Goal: Task Accomplishment & Management: Use online tool/utility

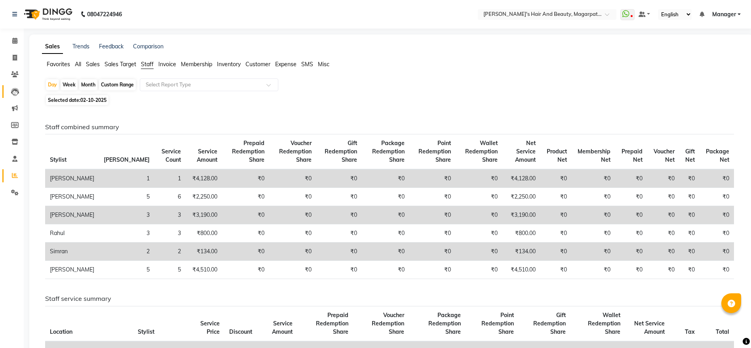
click at [19, 86] on link "Leads" at bounding box center [11, 91] width 19 height 13
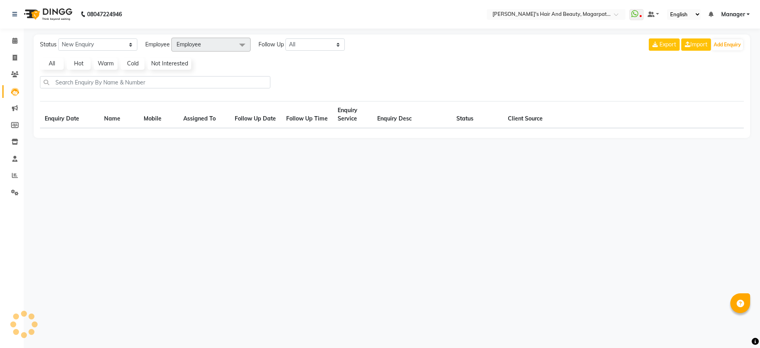
click at [19, 86] on link "Leads" at bounding box center [11, 91] width 19 height 13
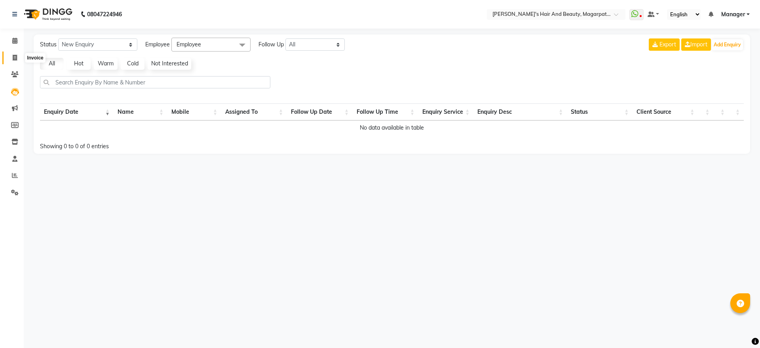
click at [11, 58] on span at bounding box center [15, 57] width 14 height 9
select select "4517"
select select "service"
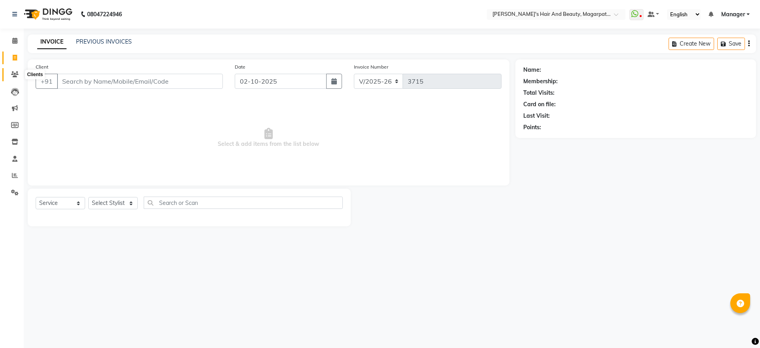
click at [13, 72] on icon at bounding box center [15, 74] width 8 height 6
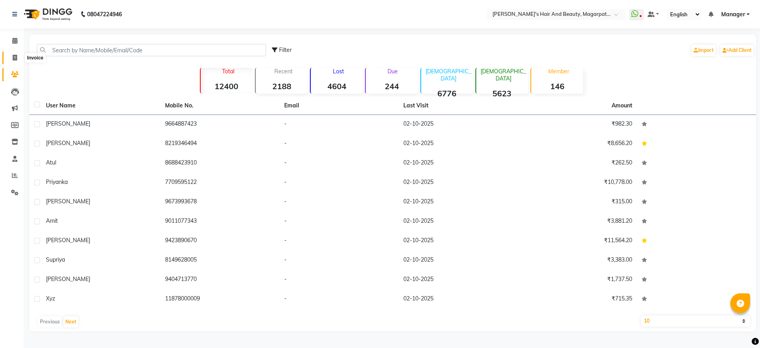
click at [19, 56] on span at bounding box center [15, 57] width 14 height 9
select select "4517"
select select "service"
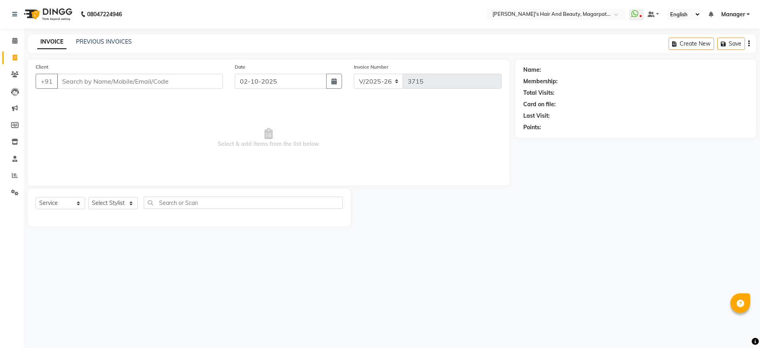
click at [89, 82] on input "Client" at bounding box center [140, 81] width 166 height 15
type input "9028314073"
click at [208, 80] on span "Add Client" at bounding box center [202, 81] width 31 height 8
select select "22"
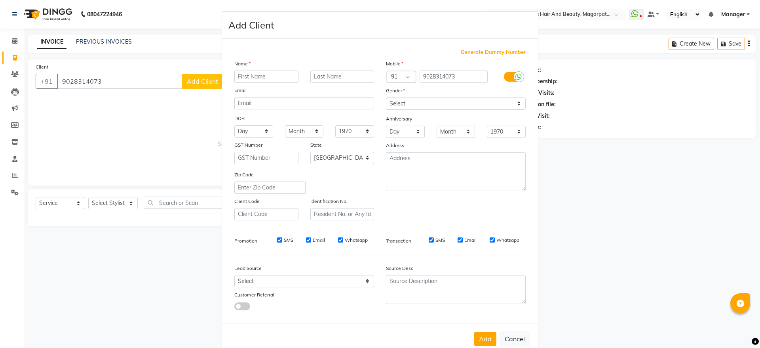
click at [246, 76] on input "text" at bounding box center [266, 76] width 64 height 12
type input "[PERSON_NAME]"
click at [429, 102] on select "Select [DEMOGRAPHIC_DATA] [DEMOGRAPHIC_DATA] Other Prefer Not To Say" at bounding box center [456, 103] width 140 height 12
click at [386, 97] on select "Select [DEMOGRAPHIC_DATA] [DEMOGRAPHIC_DATA] Other Prefer Not To Say" at bounding box center [456, 103] width 140 height 12
click at [427, 103] on select "Select [DEMOGRAPHIC_DATA] [DEMOGRAPHIC_DATA] Other Prefer Not To Say" at bounding box center [456, 103] width 140 height 12
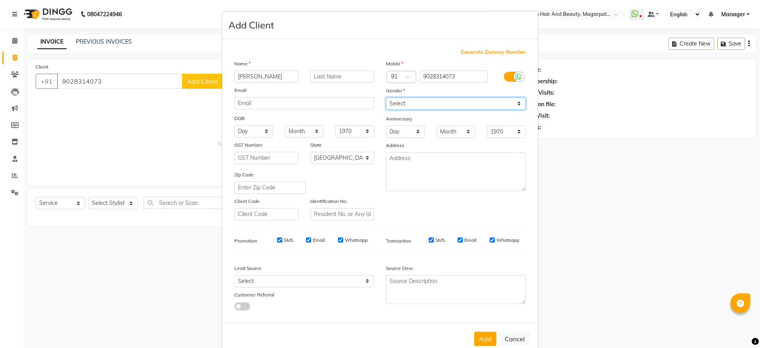
select select "[DEMOGRAPHIC_DATA]"
click at [386, 97] on select "Select [DEMOGRAPHIC_DATA] [DEMOGRAPHIC_DATA] Other Prefer Not To Say" at bounding box center [456, 103] width 140 height 12
click at [476, 334] on button "Add" at bounding box center [485, 339] width 22 height 14
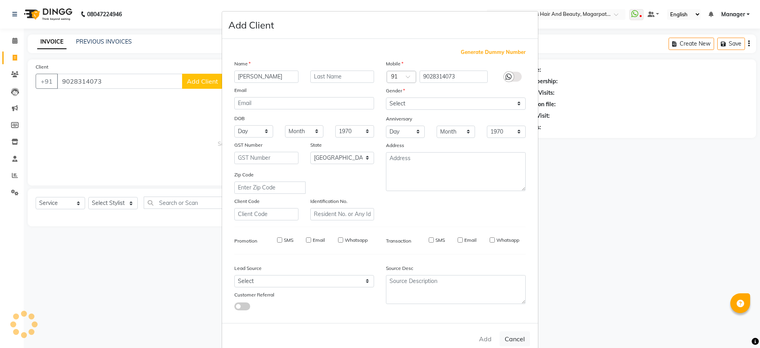
select select
select select "null"
select select
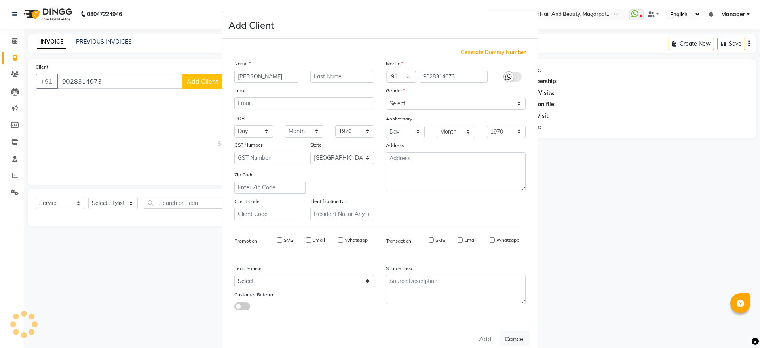
select select
checkbox input "false"
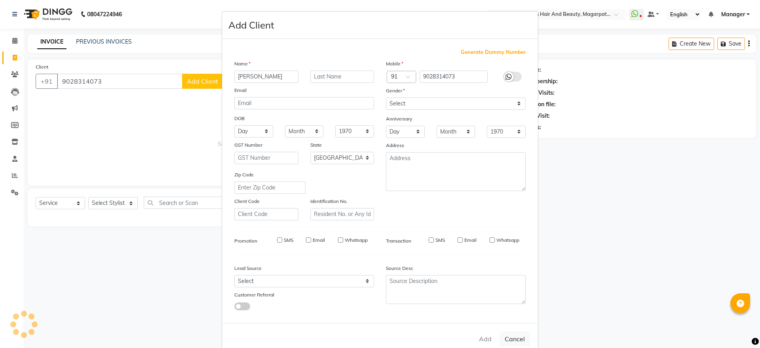
checkbox input "false"
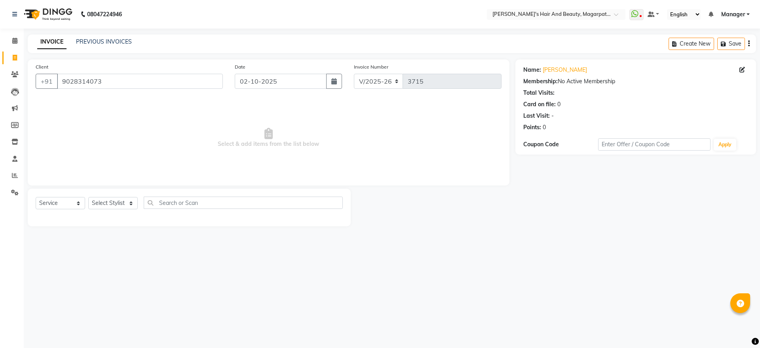
click at [246, 143] on span "Select & add items from the list below" at bounding box center [269, 137] width 466 height 79
click at [111, 200] on select "Select Stylist [PERSON_NAME] [PERSON_NAME] [PERSON_NAME] Manager [PERSON_NAME] …" at bounding box center [113, 203] width 50 height 12
select select "25867"
click at [88, 197] on select "Select Stylist [PERSON_NAME] [PERSON_NAME] [PERSON_NAME] Manager [PERSON_NAME] …" at bounding box center [113, 203] width 50 height 12
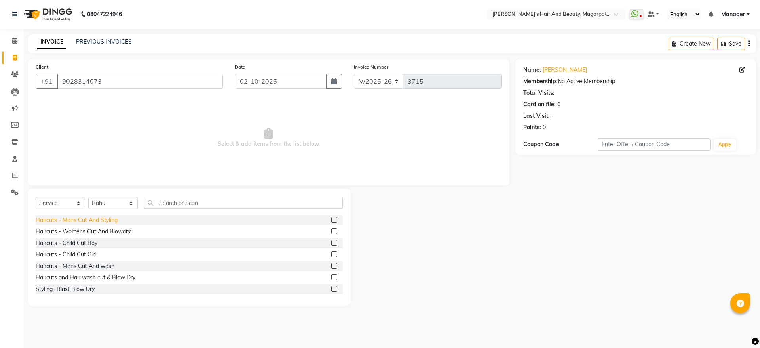
click at [99, 217] on div "Haircuts - Mens Cut And Styling" at bounding box center [77, 220] width 82 height 8
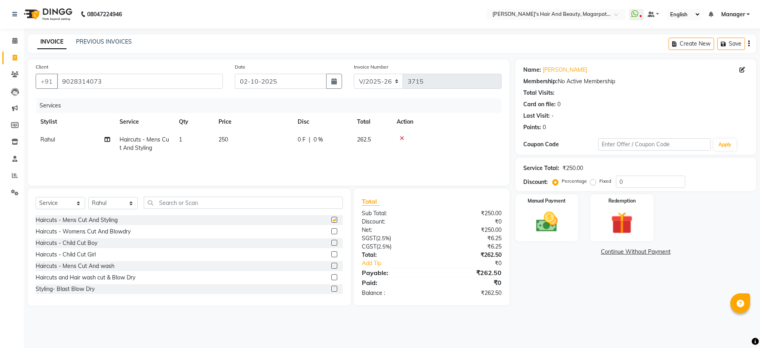
checkbox input "false"
click at [534, 217] on img at bounding box center [547, 222] width 37 height 26
click at [644, 249] on span "ONLINE" at bounding box center [645, 252] width 21 height 9
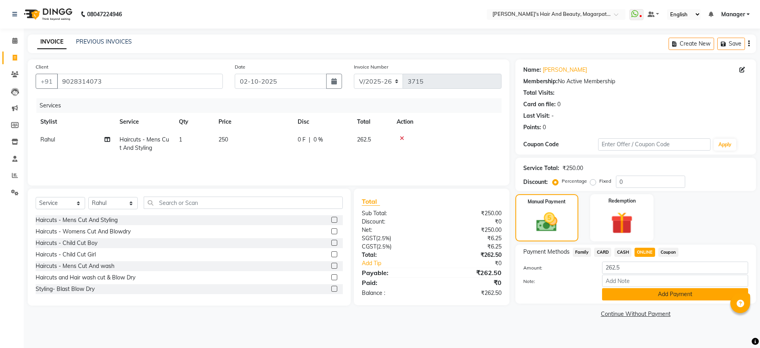
click at [651, 289] on button "Add Payment" at bounding box center [675, 294] width 146 height 12
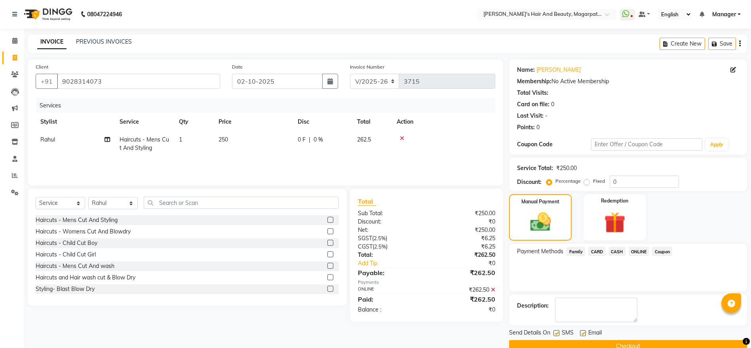
scroll to position [16, 0]
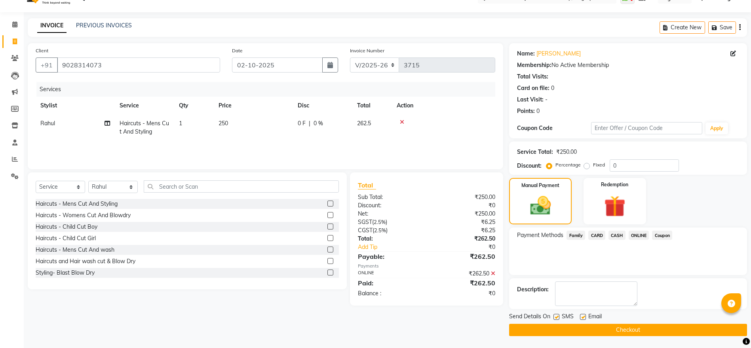
click at [634, 328] on button "Checkout" at bounding box center [628, 330] width 238 height 12
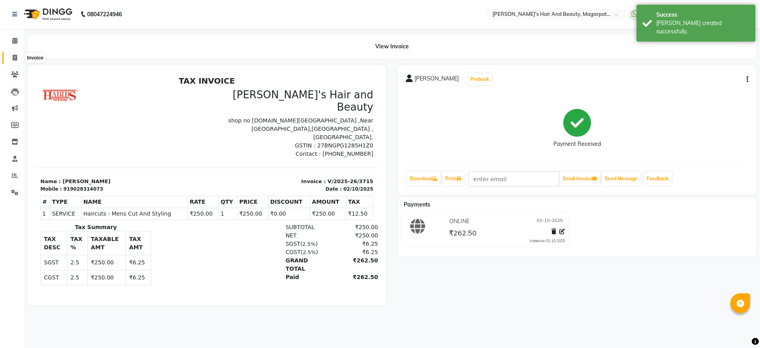
click at [13, 58] on icon at bounding box center [15, 58] width 4 height 6
select select "4517"
select select "service"
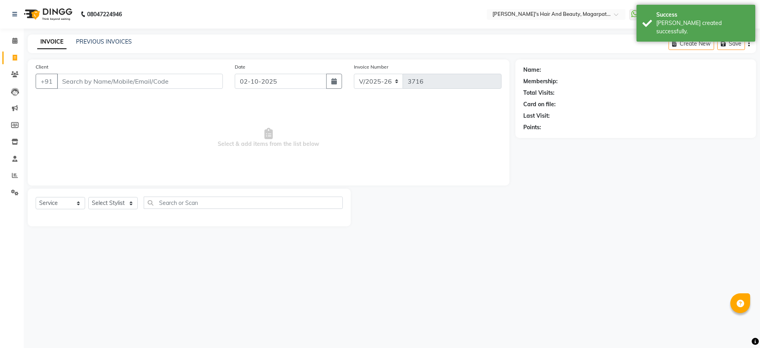
click at [78, 79] on input "Client" at bounding box center [140, 81] width 166 height 15
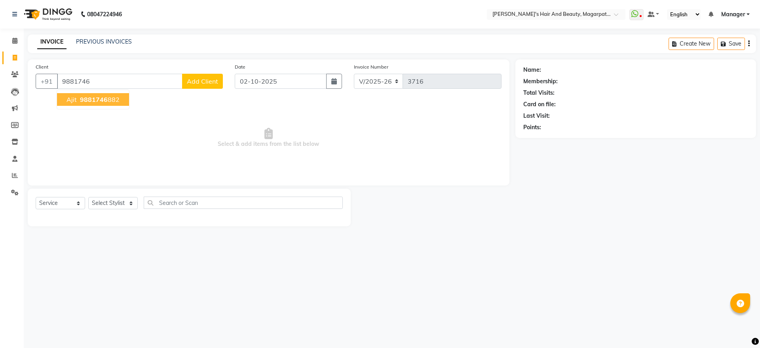
click at [83, 99] on span "9881746" at bounding box center [94, 99] width 28 height 8
type input "9881746882"
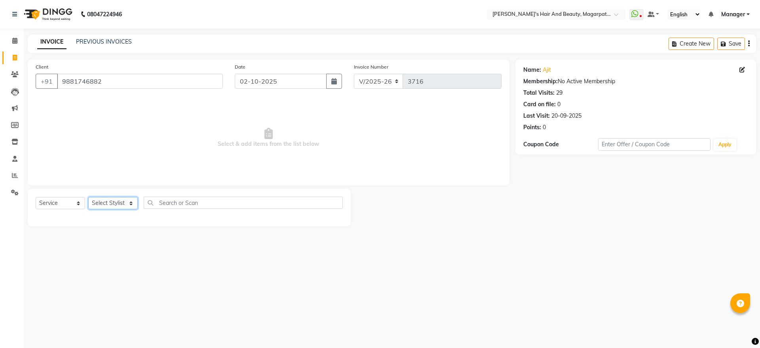
click at [114, 201] on select "Select Stylist [PERSON_NAME] [PERSON_NAME] [PERSON_NAME] Manager [PERSON_NAME] …" at bounding box center [113, 203] width 50 height 12
select select "67454"
click at [88, 197] on select "Select Stylist [PERSON_NAME] [PERSON_NAME] [PERSON_NAME] Manager [PERSON_NAME] …" at bounding box center [113, 203] width 50 height 12
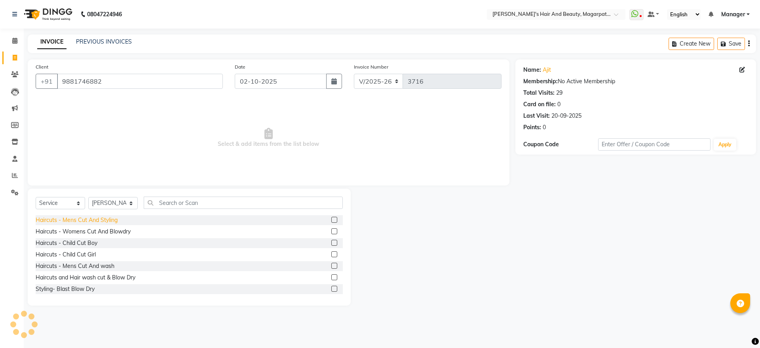
click at [112, 218] on div "Haircuts - Mens Cut And Styling" at bounding box center [77, 220] width 82 height 8
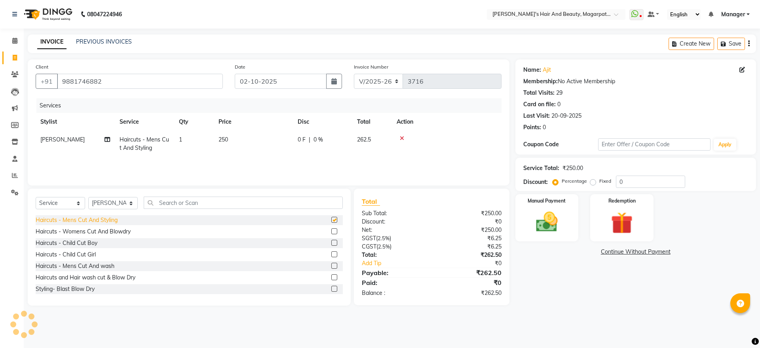
checkbox input "false"
click at [402, 136] on icon at bounding box center [402, 138] width 4 height 6
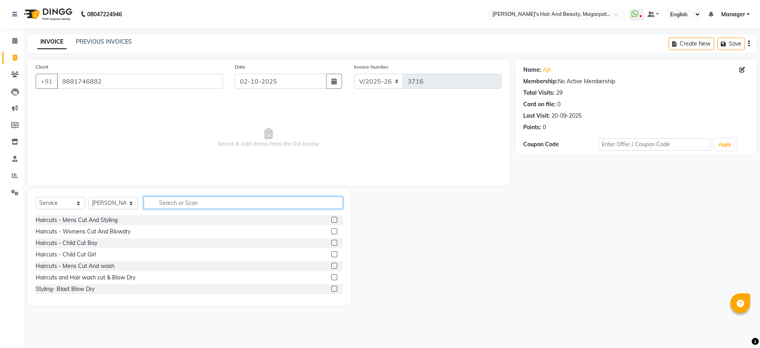
click at [279, 198] on input "text" at bounding box center [243, 202] width 199 height 12
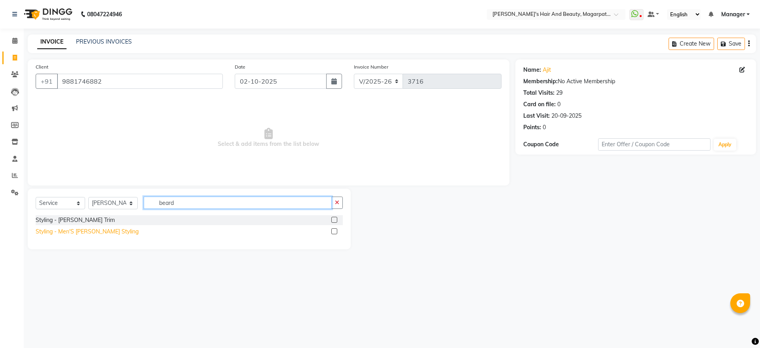
type input "beard"
click at [104, 232] on div "Styling - Men'S [PERSON_NAME] Styling" at bounding box center [87, 231] width 103 height 8
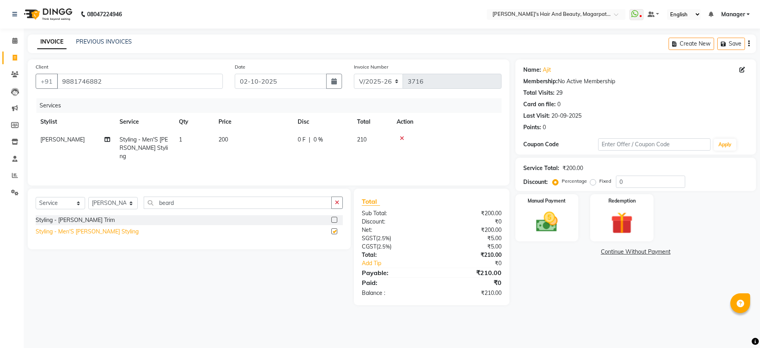
checkbox input "false"
click at [553, 219] on img at bounding box center [547, 222] width 37 height 26
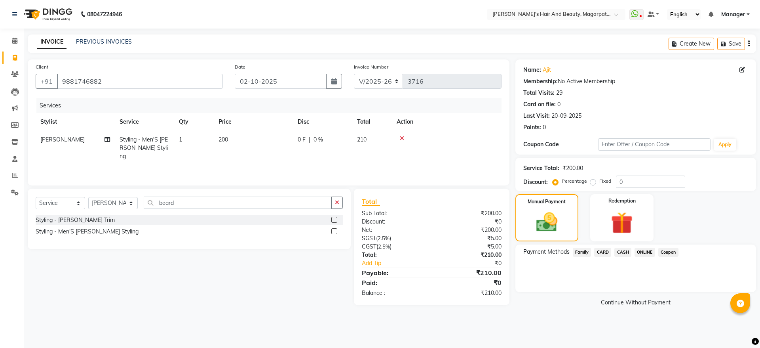
click at [644, 251] on span "ONLINE" at bounding box center [645, 252] width 21 height 9
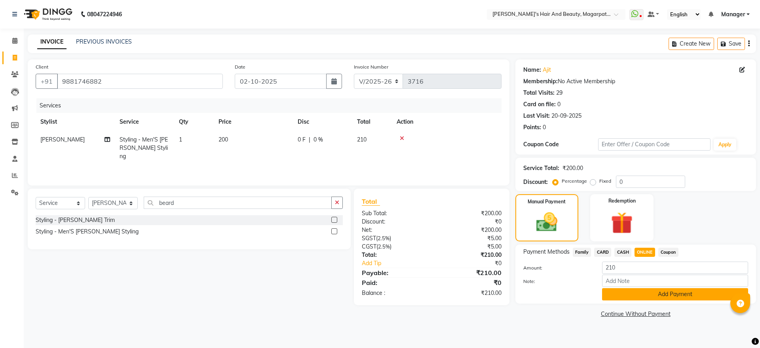
click at [649, 293] on button "Add Payment" at bounding box center [675, 294] width 146 height 12
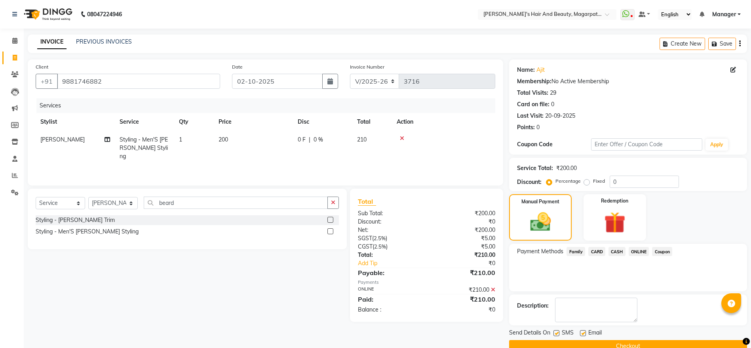
scroll to position [16, 0]
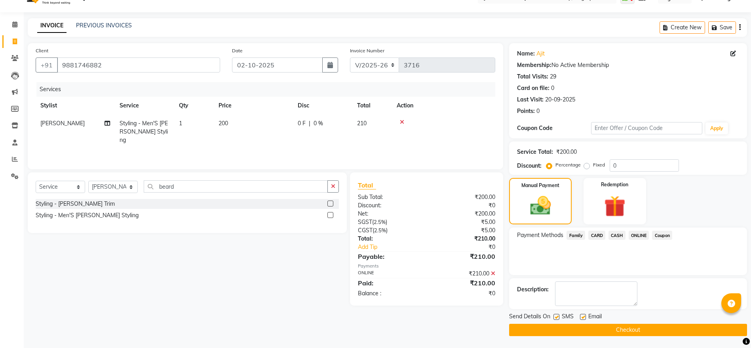
click at [622, 327] on button "Checkout" at bounding box center [628, 330] width 238 height 12
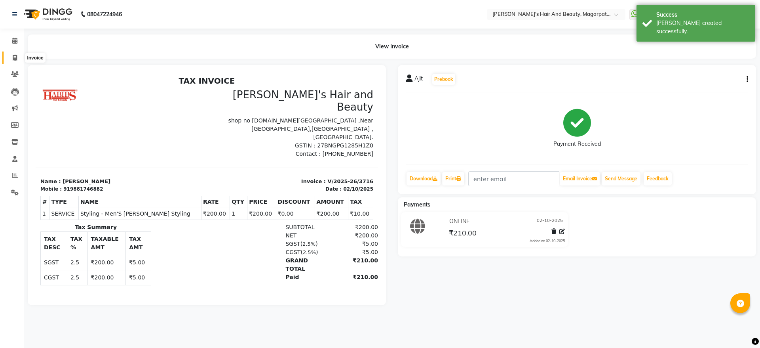
click at [18, 56] on span at bounding box center [15, 57] width 14 height 9
select select "service"
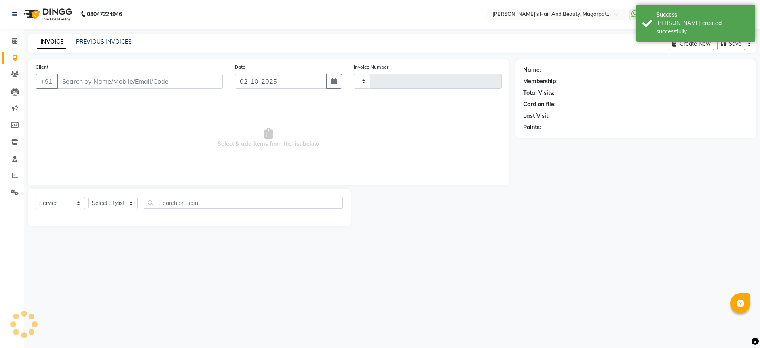
type input "3717"
select select "4517"
click at [67, 75] on input "Client" at bounding box center [140, 81] width 166 height 15
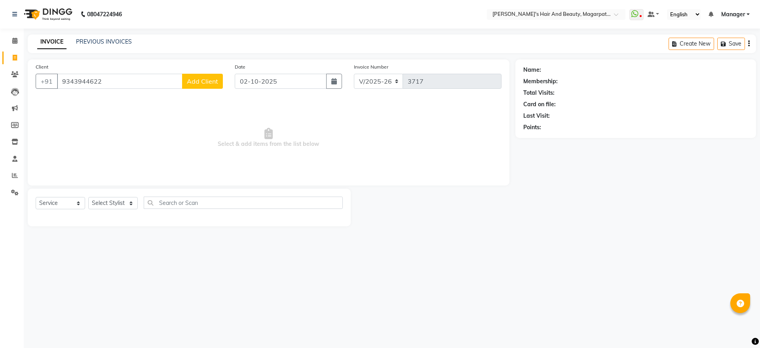
type input "9343944622"
click at [214, 81] on span "Add Client" at bounding box center [202, 81] width 31 height 8
select select "22"
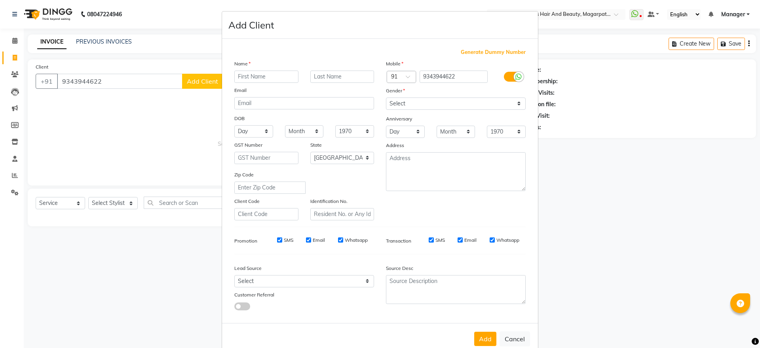
click at [266, 74] on input "text" at bounding box center [266, 76] width 64 height 12
type input "[PERSON_NAME]"
click at [413, 105] on select "Select [DEMOGRAPHIC_DATA] [DEMOGRAPHIC_DATA] Other Prefer Not To Say" at bounding box center [456, 103] width 140 height 12
select select "[DEMOGRAPHIC_DATA]"
click at [386, 97] on select "Select [DEMOGRAPHIC_DATA] [DEMOGRAPHIC_DATA] Other Prefer Not To Say" at bounding box center [456, 103] width 140 height 12
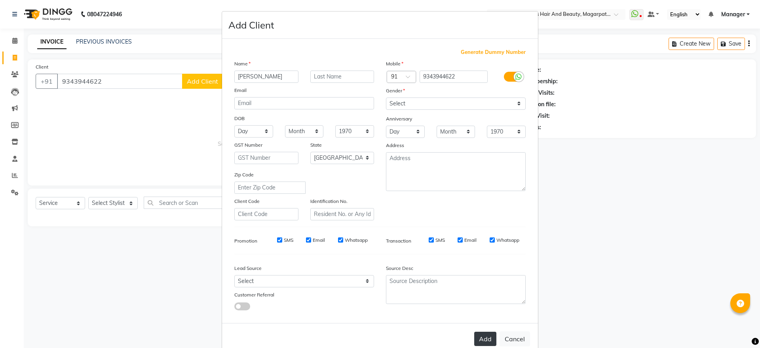
click at [485, 335] on button "Add" at bounding box center [485, 339] width 22 height 14
select select
select select "null"
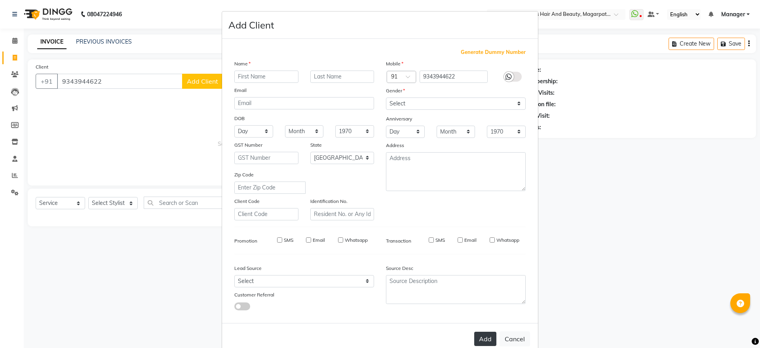
select select
checkbox input "false"
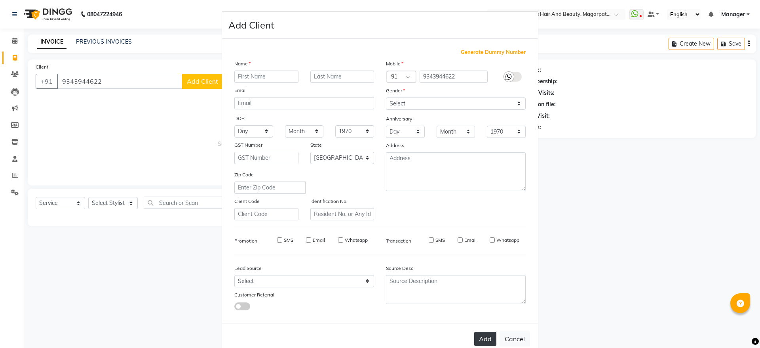
checkbox input "false"
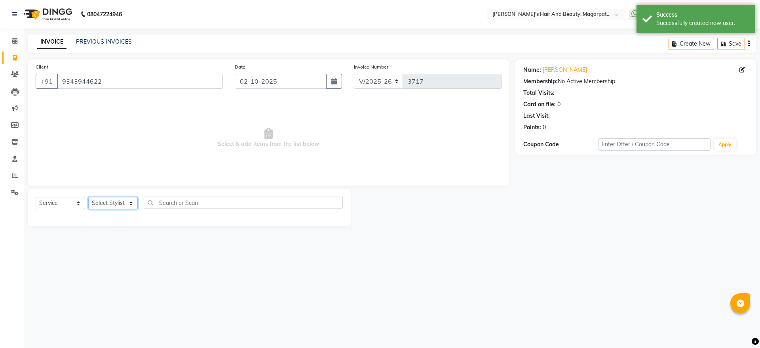
click at [116, 197] on select "Select Stylist [PERSON_NAME] [PERSON_NAME] [PERSON_NAME] Manager [PERSON_NAME] …" at bounding box center [113, 203] width 50 height 12
select select "67463"
click at [88, 197] on select "Select Stylist [PERSON_NAME] [PERSON_NAME] [PERSON_NAME] Manager [PERSON_NAME] …" at bounding box center [113, 203] width 50 height 12
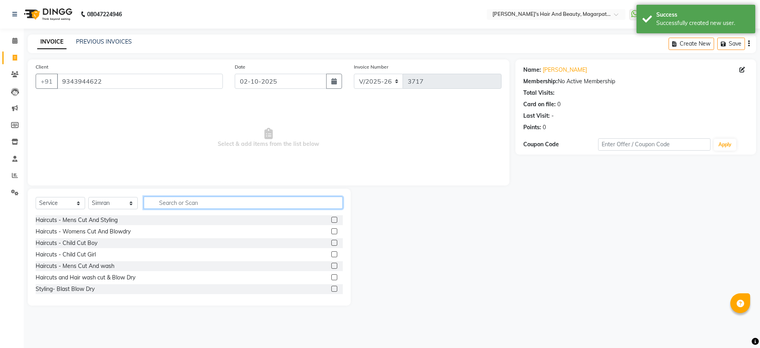
click at [176, 203] on input "text" at bounding box center [243, 202] width 199 height 12
type input "thre"
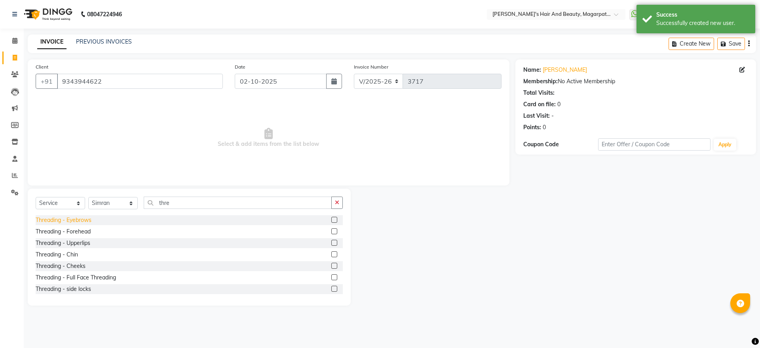
click at [84, 221] on div "Threading - Eyebrows" at bounding box center [64, 220] width 56 height 8
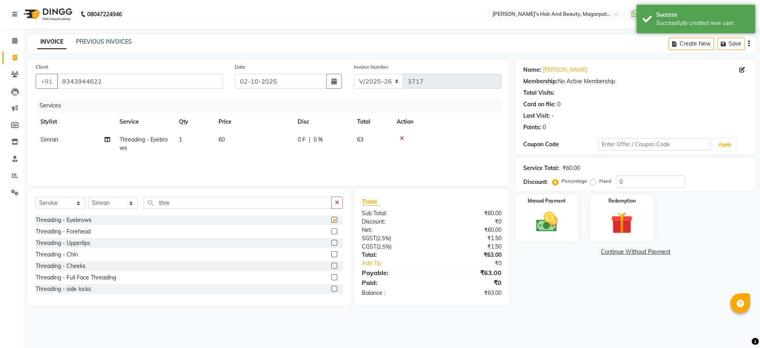
checkbox input "false"
click at [548, 217] on img at bounding box center [547, 222] width 37 height 26
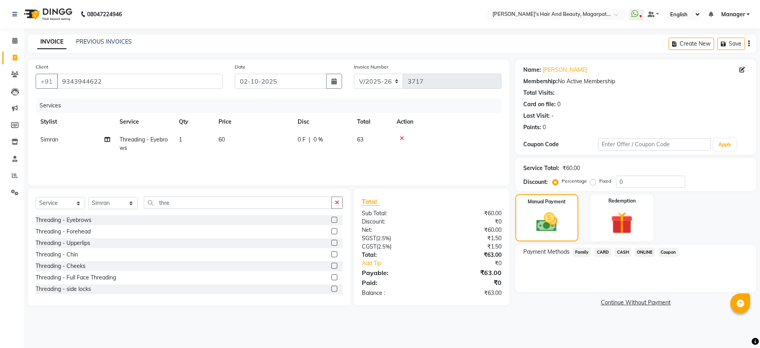
click at [647, 252] on span "ONLINE" at bounding box center [645, 252] width 21 height 9
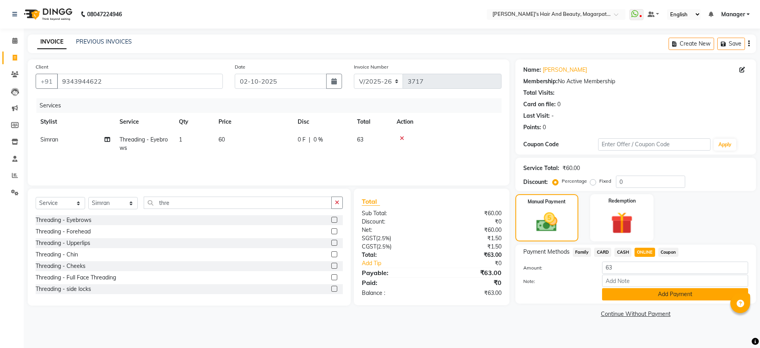
click at [643, 292] on button "Add Payment" at bounding box center [675, 294] width 146 height 12
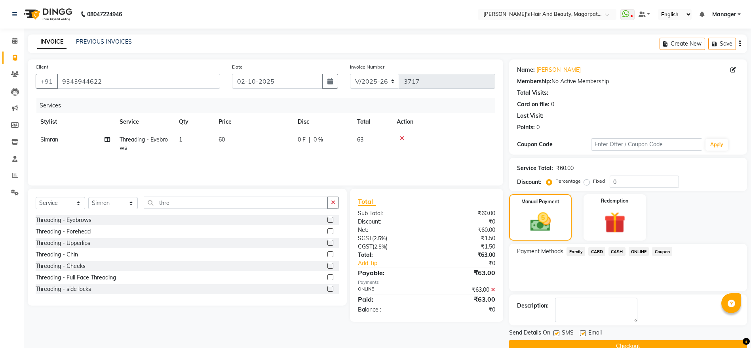
scroll to position [16, 0]
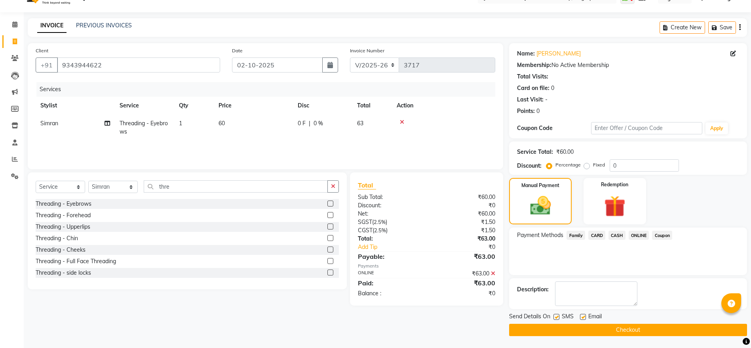
click at [630, 332] on button "Checkout" at bounding box center [628, 330] width 238 height 12
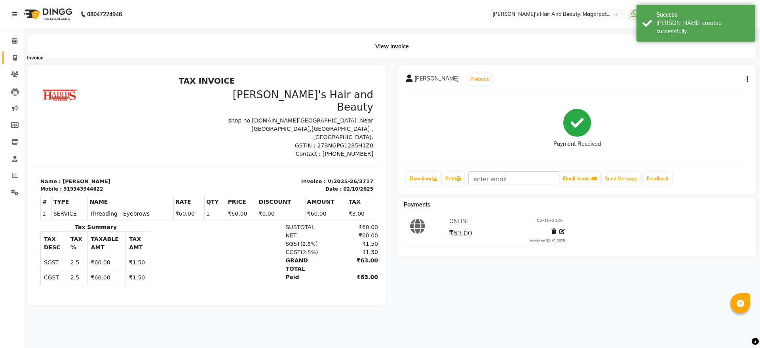
click at [13, 53] on span at bounding box center [15, 57] width 14 height 9
select select "service"
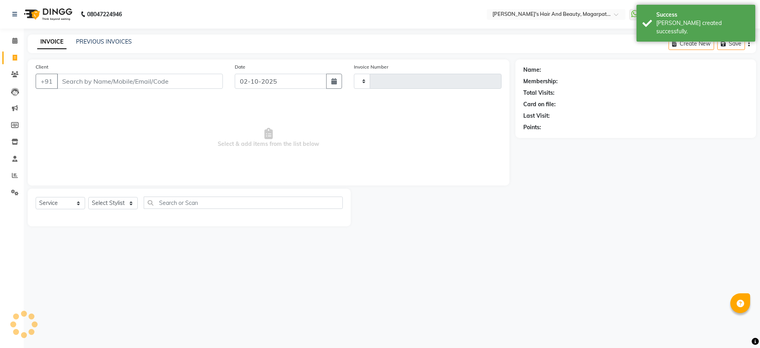
type input "3718"
select select "4517"
click at [86, 82] on input "Client" at bounding box center [140, 81] width 166 height 15
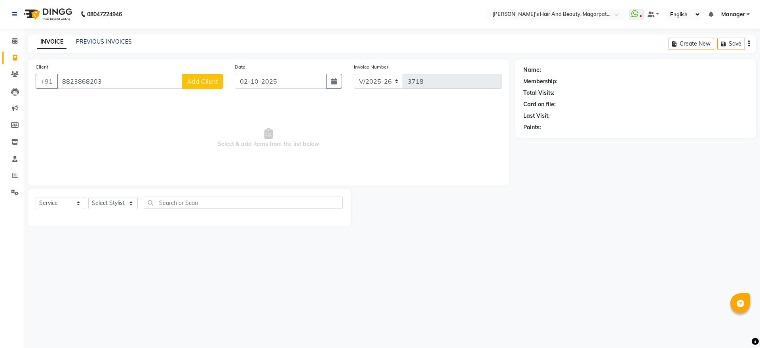
type input "8823868203"
click at [205, 78] on span "Add Client" at bounding box center [202, 81] width 31 height 8
select select "22"
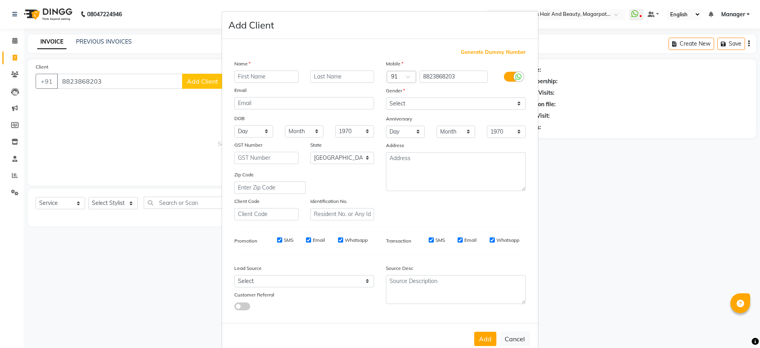
click at [244, 78] on input "text" at bounding box center [266, 76] width 64 height 12
type input "[PERSON_NAME]"
click at [396, 103] on select "Select [DEMOGRAPHIC_DATA] [DEMOGRAPHIC_DATA] Other Prefer Not To Say" at bounding box center [456, 103] width 140 height 12
select select "[DEMOGRAPHIC_DATA]"
click at [386, 97] on select "Select [DEMOGRAPHIC_DATA] [DEMOGRAPHIC_DATA] Other Prefer Not To Say" at bounding box center [456, 103] width 140 height 12
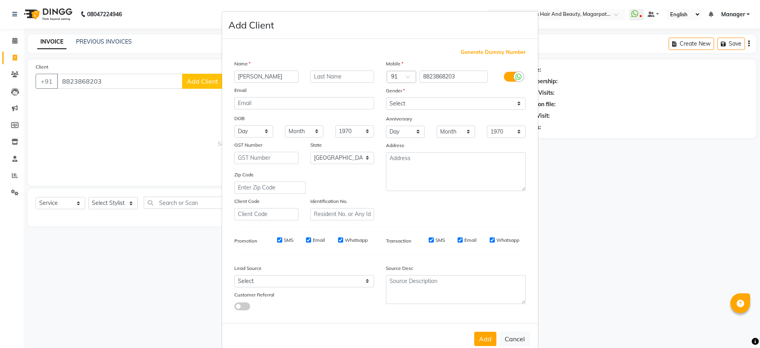
click at [478, 330] on div "Add Cancel" at bounding box center [380, 338] width 316 height 31
click at [480, 337] on button "Add" at bounding box center [485, 339] width 22 height 14
select select
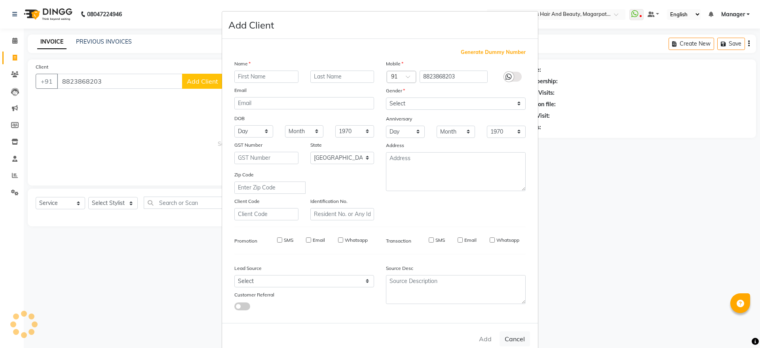
select select "null"
select select
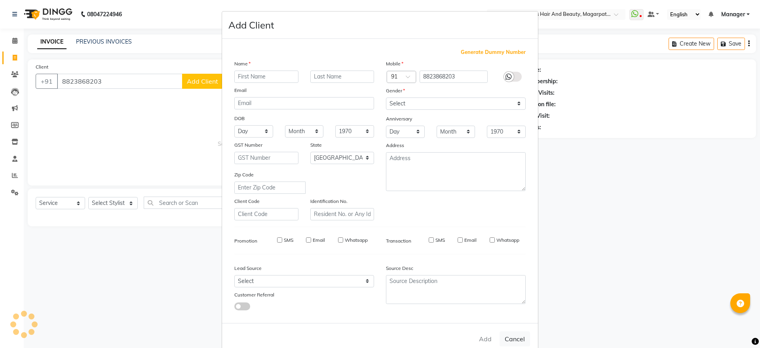
checkbox input "false"
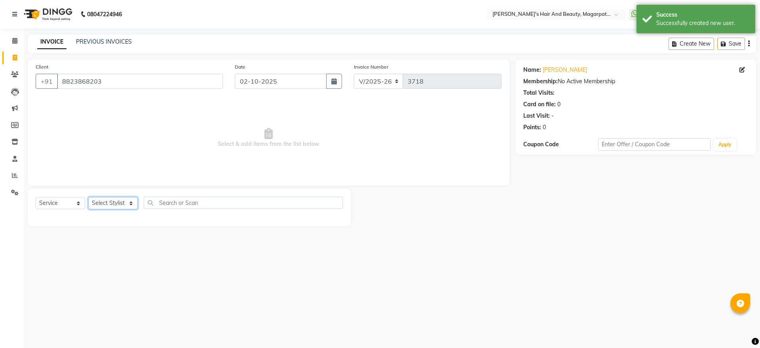
click at [107, 201] on select "Select Stylist [PERSON_NAME] [PERSON_NAME] [PERSON_NAME] Manager [PERSON_NAME] …" at bounding box center [113, 203] width 50 height 12
select select "67463"
click at [88, 197] on select "Select Stylist [PERSON_NAME] [PERSON_NAME] [PERSON_NAME] Manager [PERSON_NAME] …" at bounding box center [113, 203] width 50 height 12
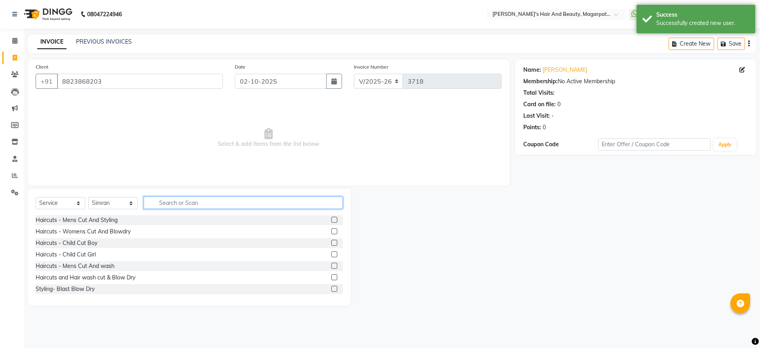
click at [191, 200] on input "text" at bounding box center [243, 202] width 199 height 12
type input "thre"
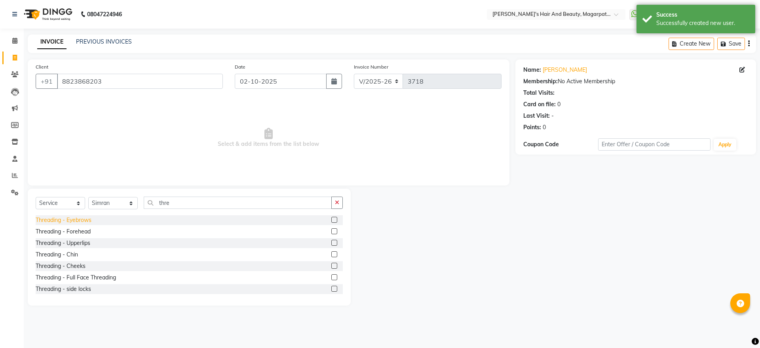
click at [83, 220] on div "Threading - Eyebrows" at bounding box center [64, 220] width 56 height 8
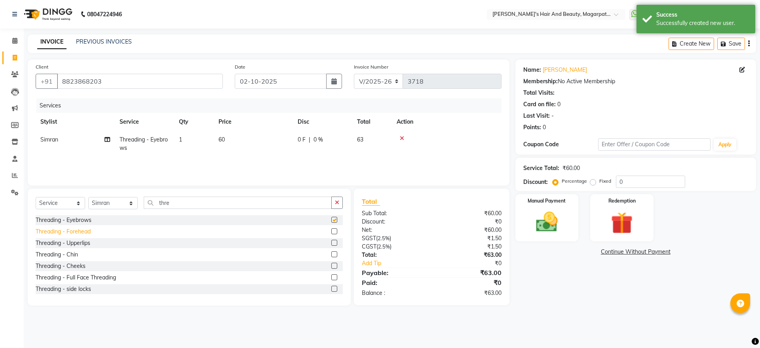
checkbox input "false"
click at [85, 230] on div "Threading - Forehead" at bounding box center [63, 231] width 55 height 8
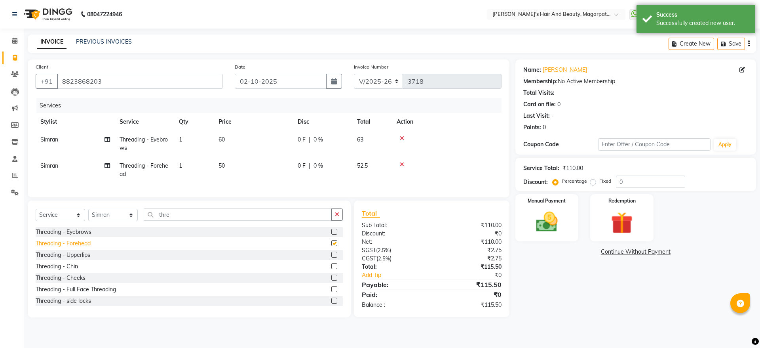
checkbox input "false"
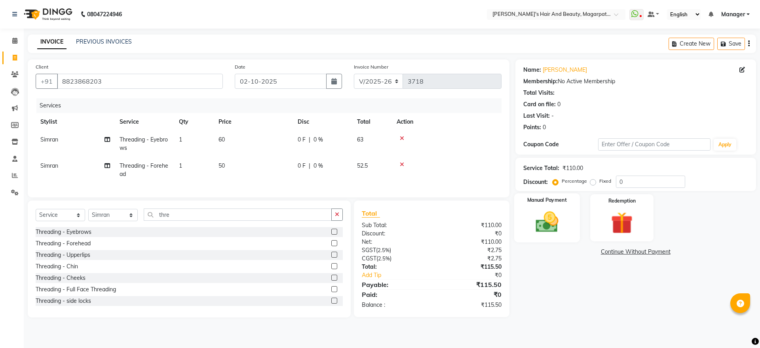
click at [545, 214] on img at bounding box center [547, 222] width 37 height 26
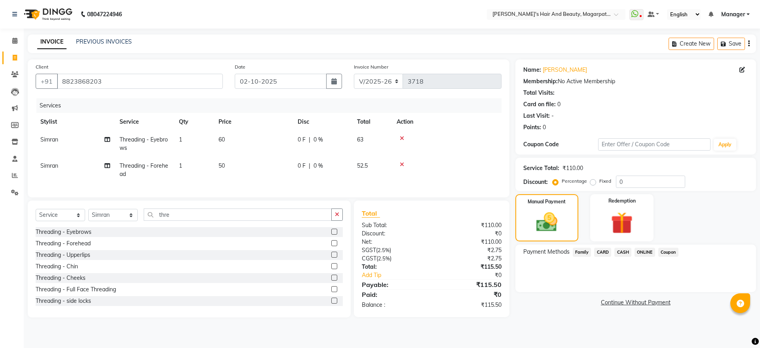
click at [646, 248] on span "ONLINE" at bounding box center [645, 252] width 21 height 9
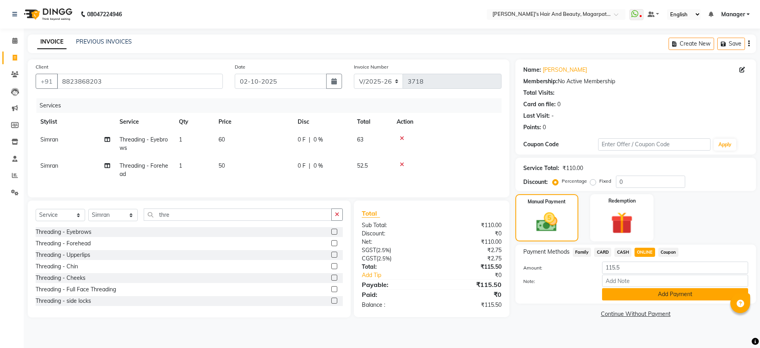
click at [653, 297] on button "Add Payment" at bounding box center [675, 294] width 146 height 12
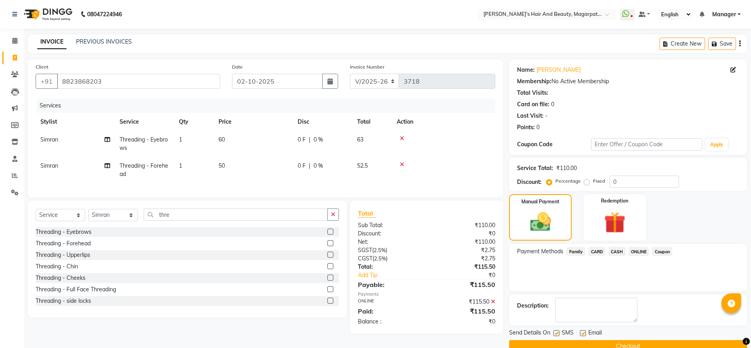
click at [628, 341] on button "Checkout" at bounding box center [628, 346] width 238 height 12
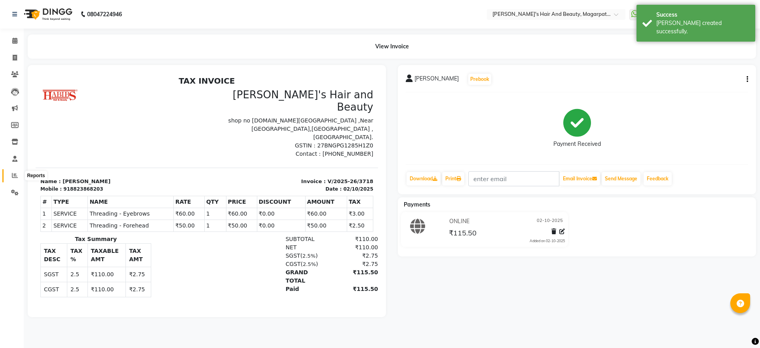
click at [14, 175] on icon at bounding box center [15, 175] width 6 height 6
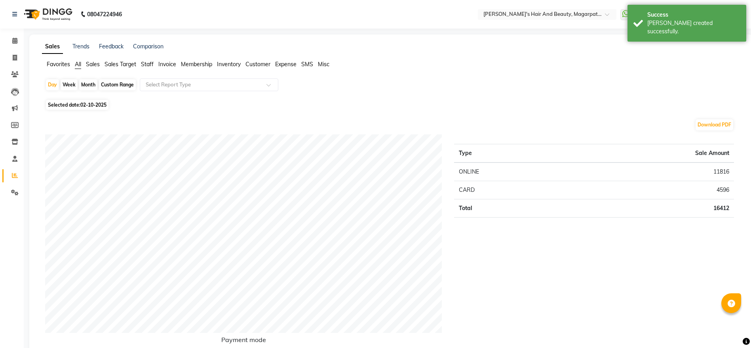
click at [148, 61] on span "Staff" at bounding box center [147, 64] width 13 height 7
